Goal: Task Accomplishment & Management: Use online tool/utility

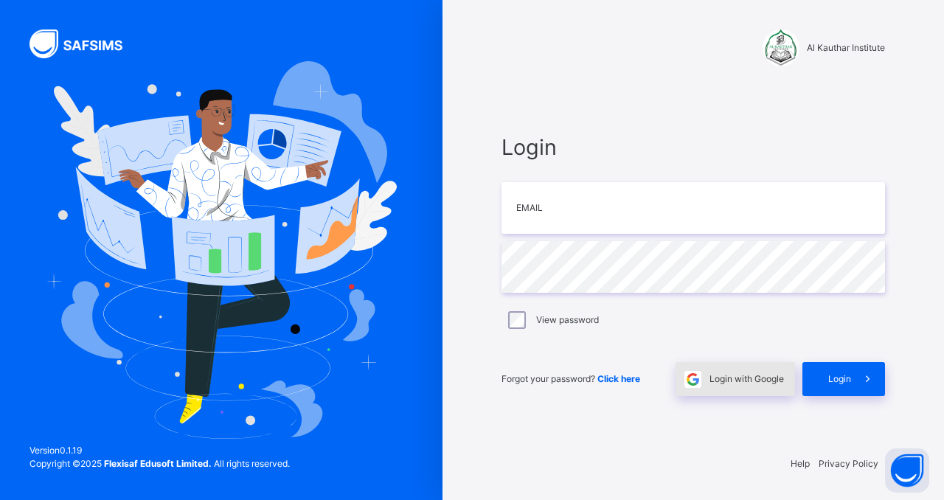
click at [713, 394] on div "Login with Google" at bounding box center [734, 379] width 119 height 34
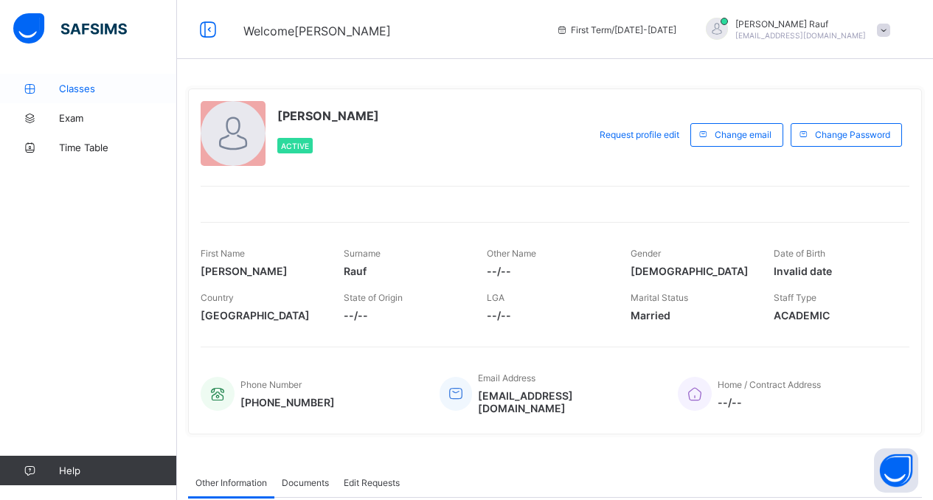
click at [74, 81] on link "Classes" at bounding box center [88, 88] width 177 height 29
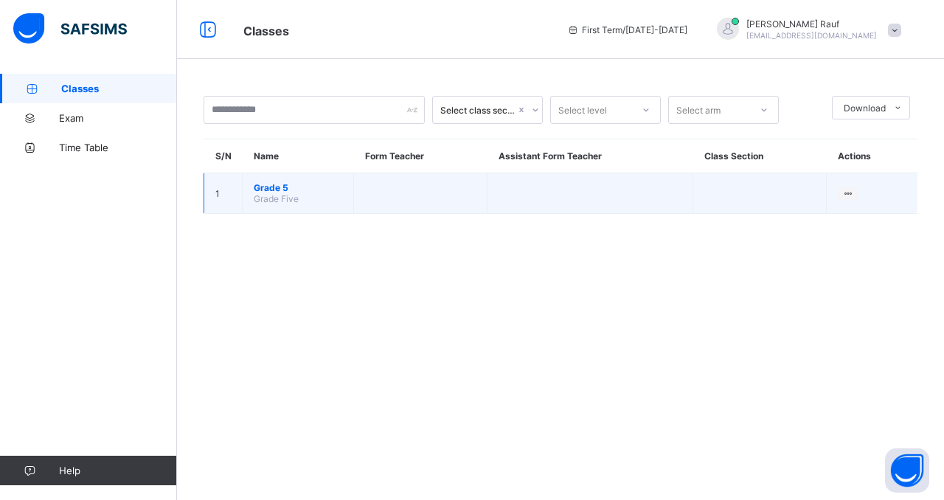
click at [267, 193] on span "Grade Five" at bounding box center [276, 198] width 45 height 11
click at [271, 185] on span "Grade 5" at bounding box center [298, 187] width 88 height 11
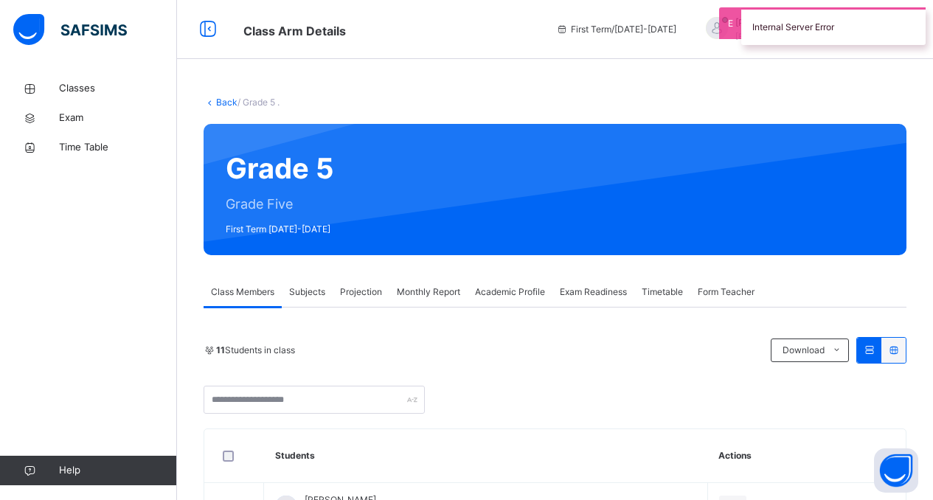
click at [313, 293] on span "Subjects" at bounding box center [307, 291] width 36 height 13
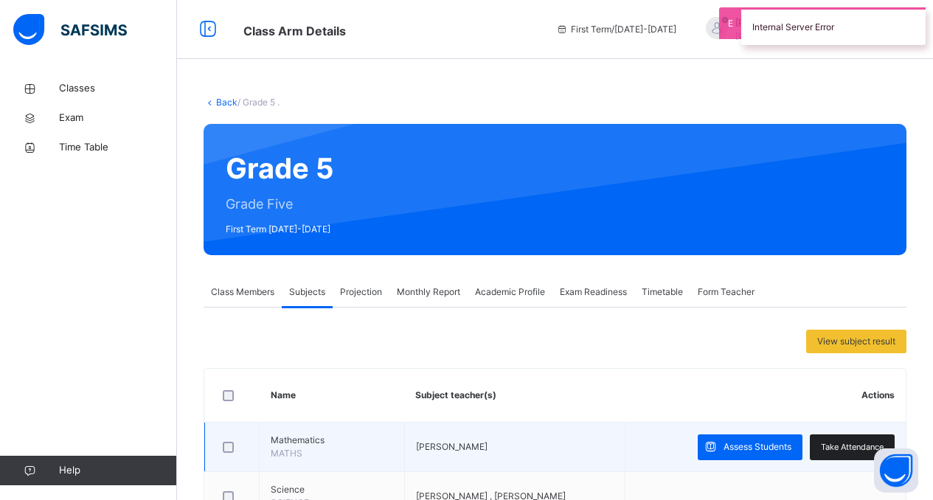
click at [848, 444] on span "Take Attendance" at bounding box center [852, 447] width 63 height 13
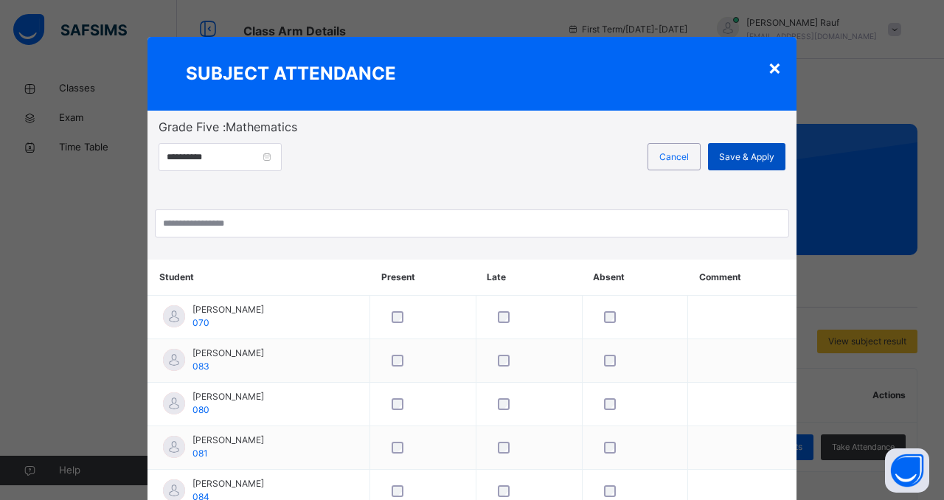
click at [742, 162] on span "Save & Apply" at bounding box center [746, 156] width 55 height 13
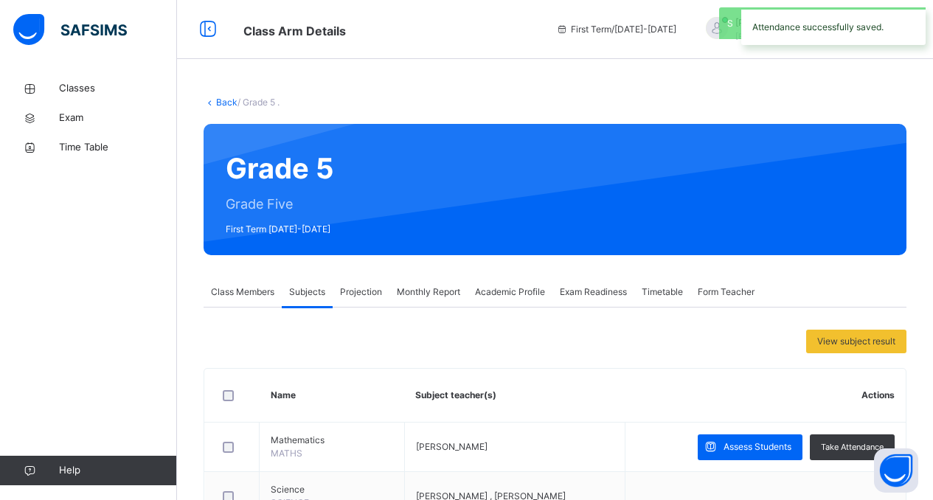
click at [375, 298] on span "Projection" at bounding box center [361, 291] width 42 height 13
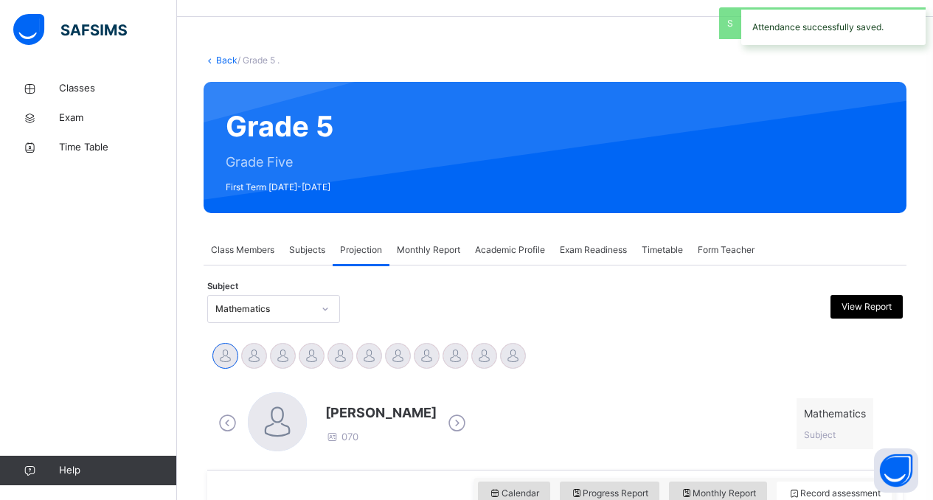
scroll to position [251, 0]
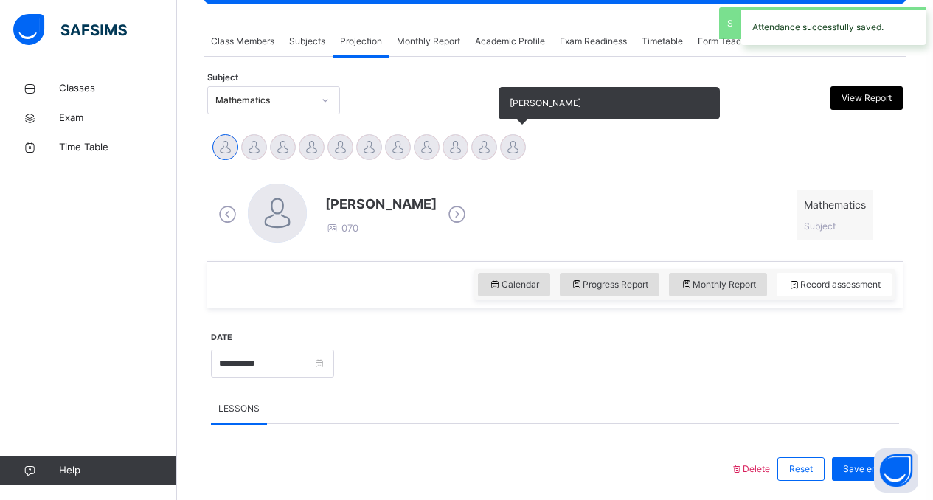
click at [515, 150] on div at bounding box center [513, 147] width 26 height 26
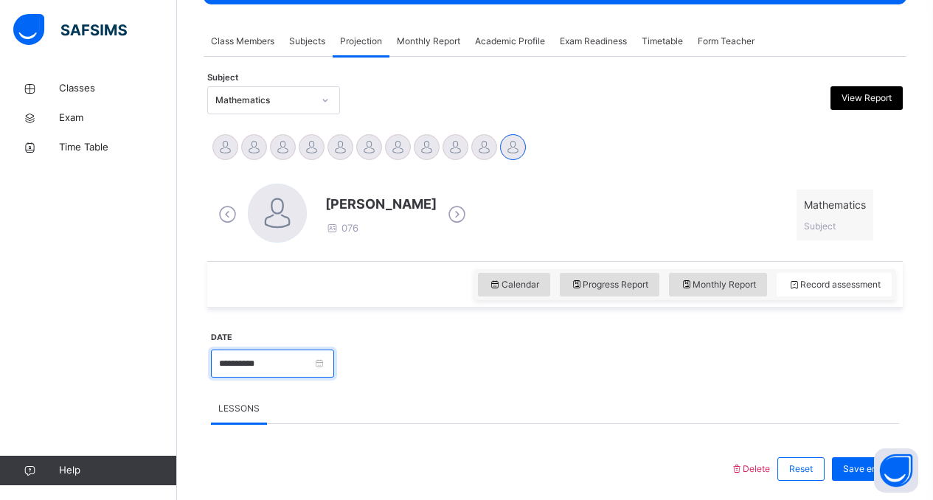
click at [245, 365] on input "**********" at bounding box center [272, 363] width 123 height 28
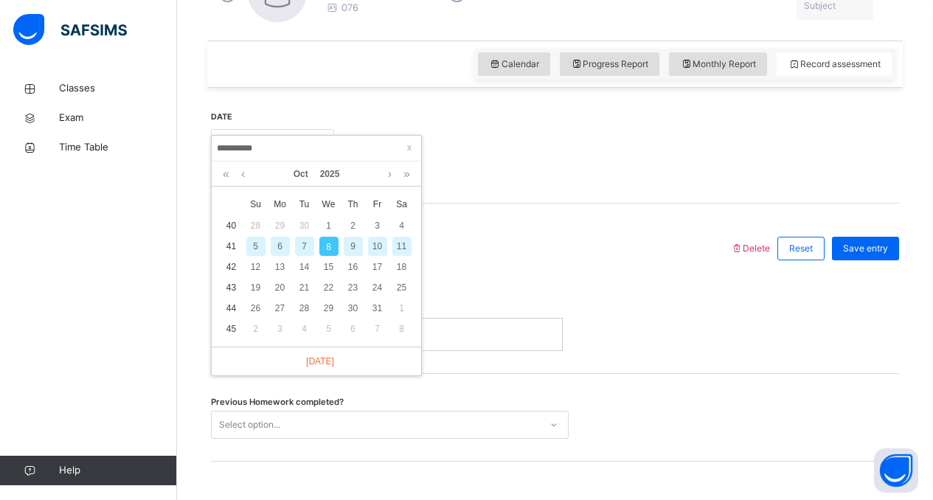
scroll to position [482, 0]
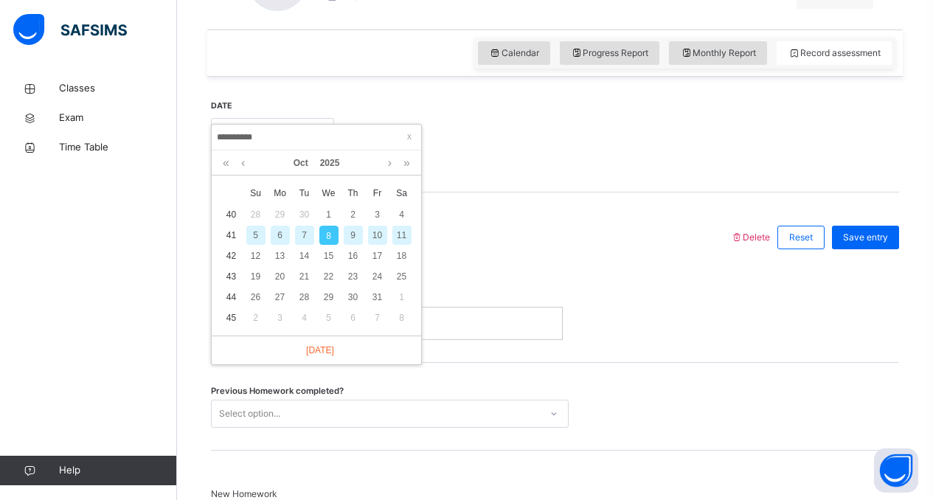
click at [252, 234] on div "5" at bounding box center [255, 235] width 19 height 19
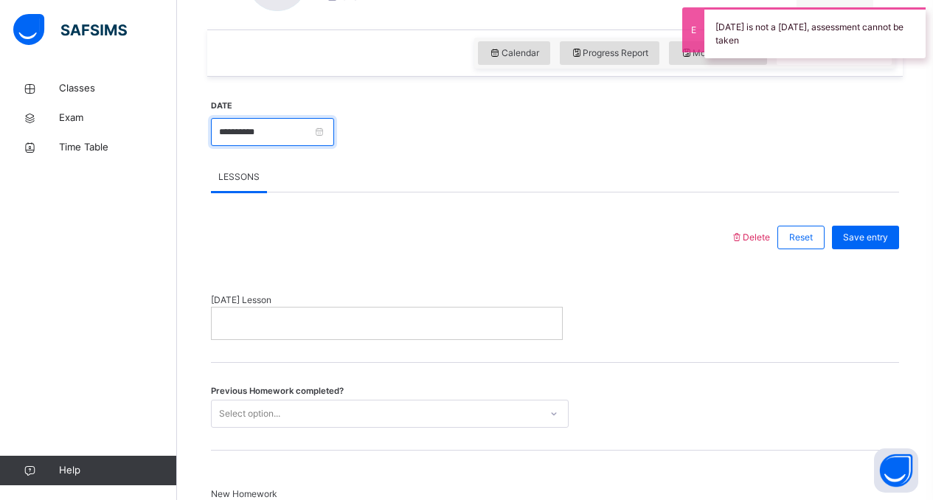
click at [246, 126] on input "**********" at bounding box center [272, 132] width 123 height 28
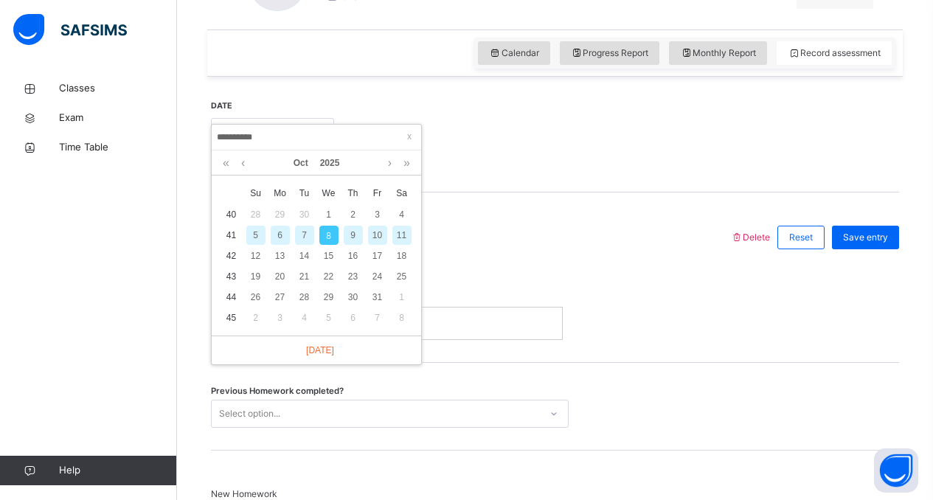
click at [283, 240] on div "6" at bounding box center [280, 235] width 19 height 19
type input "**********"
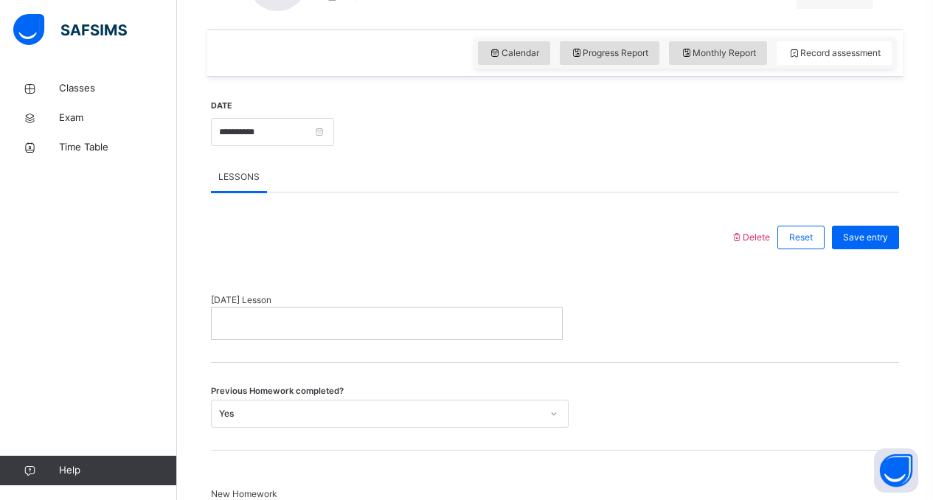
click at [296, 320] on p at bounding box center [387, 322] width 328 height 13
click at [281, 333] on div at bounding box center [387, 322] width 350 height 31
click at [330, 332] on div at bounding box center [387, 322] width 350 height 31
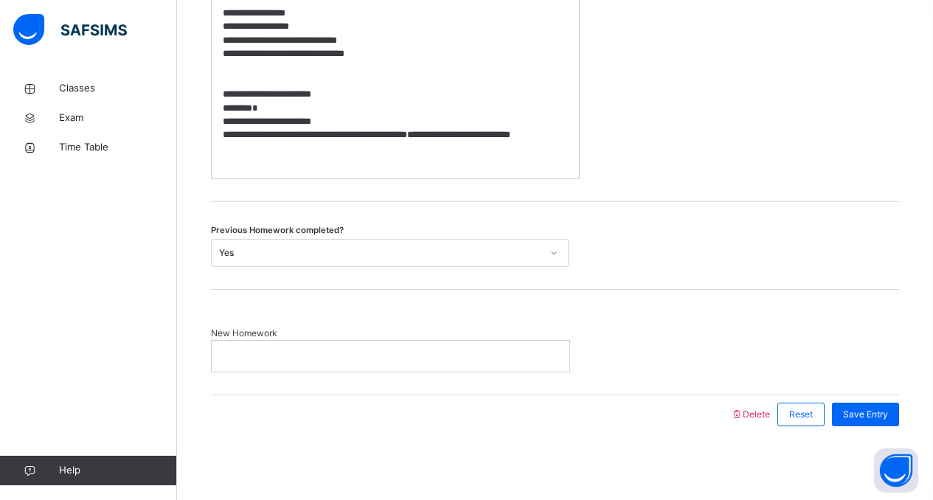
scroll to position [1269, 0]
click at [420, 362] on div at bounding box center [391, 356] width 358 height 31
click at [875, 419] on span "Save Entry" at bounding box center [865, 414] width 45 height 13
click at [876, 411] on span "Save Entry" at bounding box center [865, 414] width 45 height 13
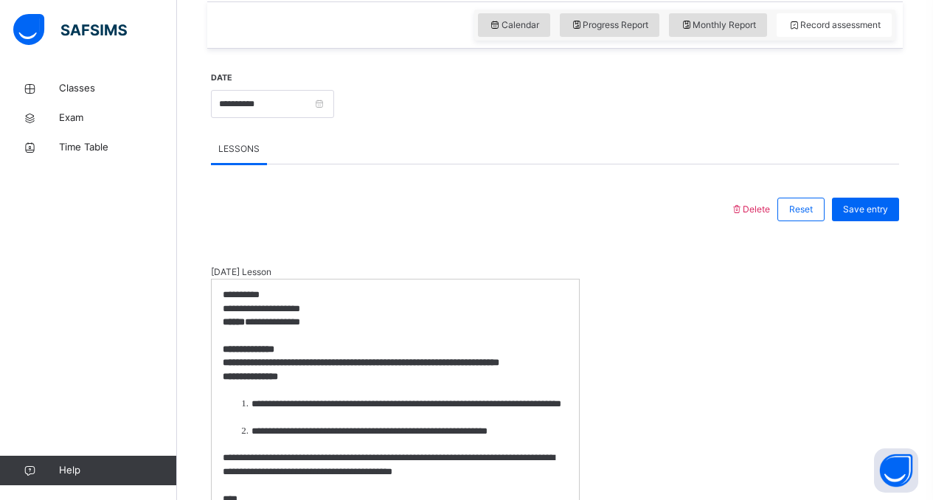
scroll to position [510, 0]
click at [888, 203] on span "Save entry" at bounding box center [865, 209] width 45 height 13
click at [66, 29] on img at bounding box center [70, 29] width 114 height 31
